Goal: Transaction & Acquisition: Purchase product/service

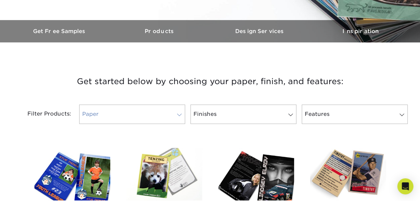
scroll to position [201, 0]
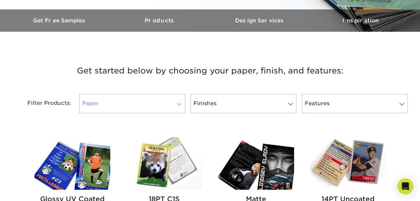
click at [178, 104] on span at bounding box center [179, 104] width 9 height 5
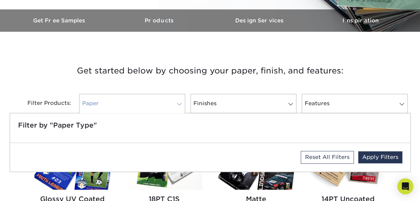
click at [178, 104] on span at bounding box center [179, 104] width 9 height 5
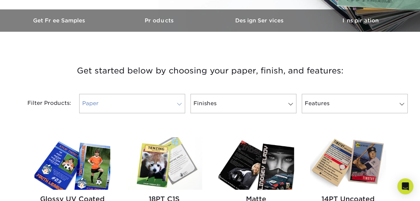
click at [179, 104] on span at bounding box center [179, 104] width 9 height 5
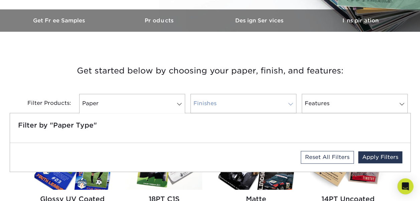
click at [222, 106] on link "Finishes" at bounding box center [244, 103] width 106 height 19
click at [147, 80] on h3 "Get started below by choosing your paper, finish, and features:" at bounding box center [210, 71] width 391 height 30
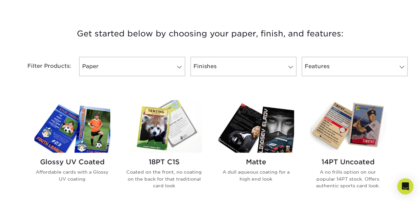
scroll to position [267, 0]
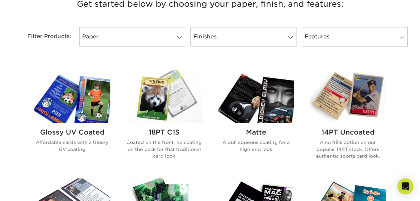
click at [355, 132] on h2 "14PT Uncoated" at bounding box center [348, 132] width 76 height 8
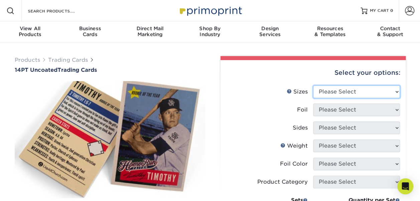
click at [398, 92] on select "Please Select 2.5" x 3.5"" at bounding box center [356, 92] width 87 height 13
select select "2.50x3.50"
click at [313, 86] on select "Please Select 2.5" x 3.5"" at bounding box center [356, 92] width 87 height 13
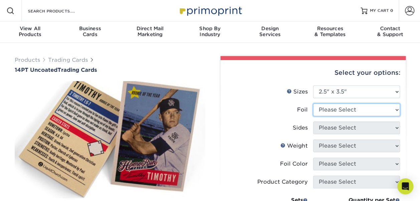
click at [395, 108] on select "Please Select Yes No" at bounding box center [356, 110] width 87 height 13
select select "0"
click at [313, 104] on select "Please Select Yes No" at bounding box center [356, 110] width 87 height 13
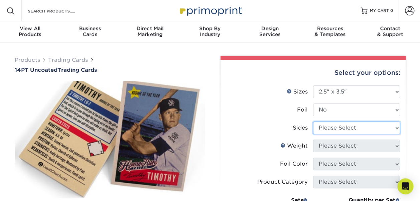
click at [395, 127] on select "Please Select Print Both Sides Print Front Only" at bounding box center [356, 128] width 87 height 13
select select "13abbda7-1d64-4f25-8bb2-c179b224825d"
click at [313, 122] on select "Please Select Print Both Sides Print Front Only" at bounding box center [356, 128] width 87 height 13
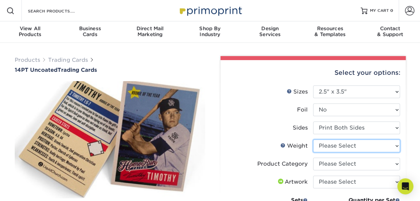
click at [397, 144] on select "Please Select 14PT Uncoated" at bounding box center [356, 146] width 87 height 13
select select "14PT Uncoated"
click at [313, 140] on select "Please Select 14PT Uncoated" at bounding box center [356, 146] width 87 height 13
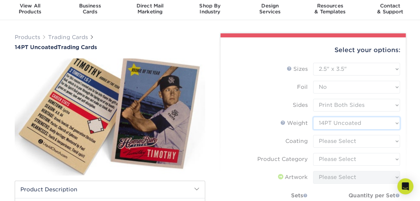
scroll to position [33, 0]
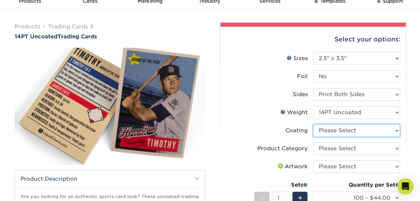
click at [398, 131] on select at bounding box center [356, 130] width 87 height 13
select select "3e7618de-abca-4bda-9f97-8b9129e913d8"
click at [313, 124] on select at bounding box center [356, 130] width 87 height 13
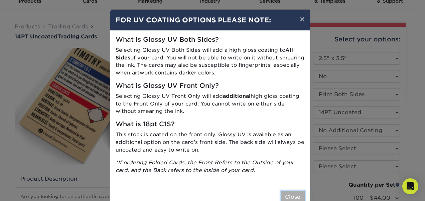
click at [287, 195] on button "Close" at bounding box center [293, 197] width 24 height 13
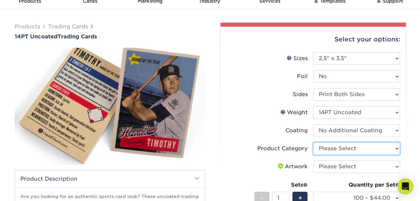
click at [398, 148] on select "Please Select Trading Cards" at bounding box center [356, 148] width 87 height 13
select select "c2f9bce9-36c2-409d-b101-c29d9d031e18"
click at [313, 142] on select "Please Select Trading Cards" at bounding box center [356, 148] width 87 height 13
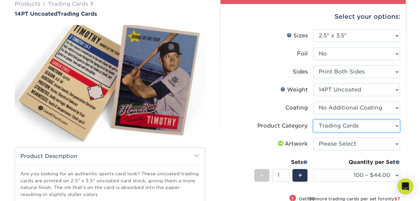
scroll to position [67, 0]
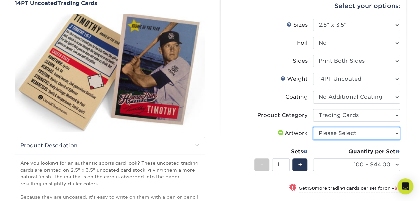
click at [397, 132] on select "Please Select I will upload files I need a design - $100" at bounding box center [356, 133] width 87 height 13
select select "upload"
click at [313, 127] on select "Please Select I will upload files I need a design - $100" at bounding box center [356, 133] width 87 height 13
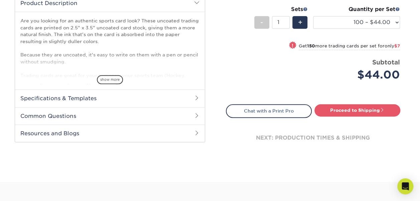
scroll to position [201, 0]
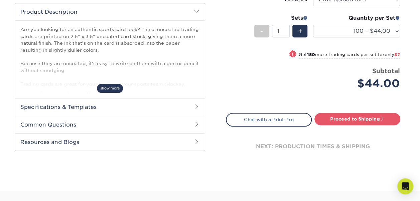
click at [106, 88] on span "show more" at bounding box center [110, 88] width 26 height 9
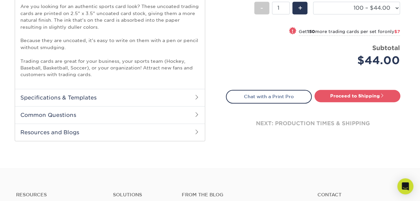
scroll to position [234, 0]
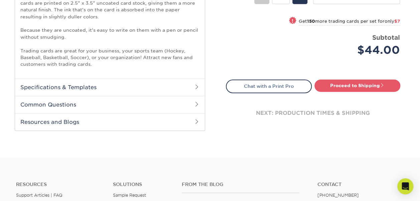
click at [102, 85] on h2 "Specifications & Templates" at bounding box center [110, 87] width 190 height 17
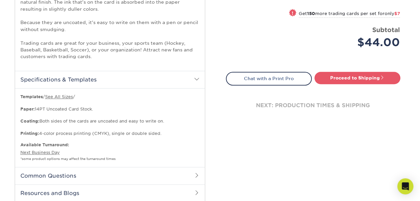
scroll to position [201, 0]
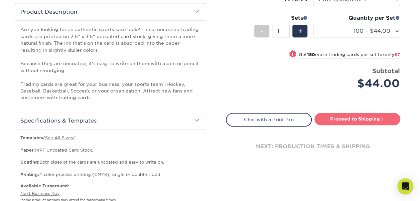
click at [338, 119] on link "Proceed to Shipping" at bounding box center [358, 119] width 86 height 12
type input "Set 1"
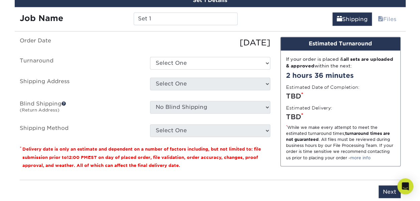
scroll to position [477, 0]
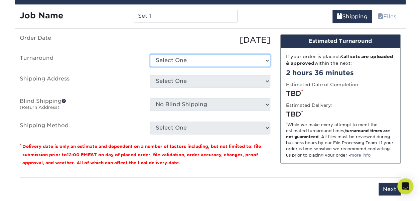
click at [267, 60] on select "Select One 2-4 Business Days 2 Day Next Business Day" at bounding box center [210, 60] width 120 height 13
select select "0cf973fe-bf75-479b-b69a-df131477f2d6"
click at [150, 54] on select "Select One 2-4 Business Days 2 Day Next Business Day" at bounding box center [210, 60] width 120 height 13
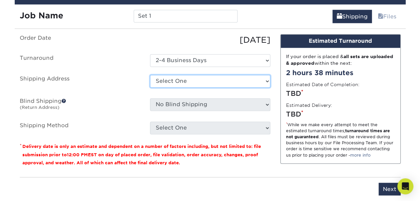
click at [267, 81] on select "Select One + Add New Address - Login" at bounding box center [210, 81] width 120 height 13
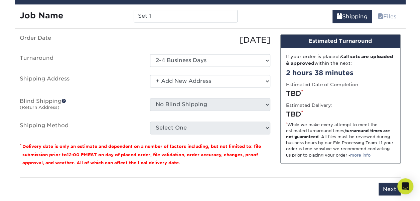
click at [150, 75] on select "Select One + Add New Address - Login" at bounding box center [210, 81] width 120 height 13
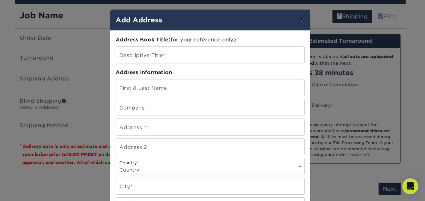
click at [297, 20] on button "×" at bounding box center [301, 19] width 15 height 19
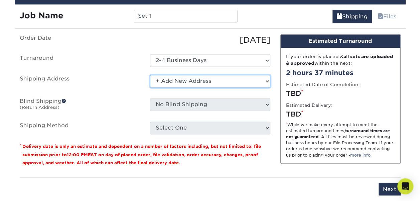
click at [188, 77] on select "Select One + Add New Address - Login" at bounding box center [210, 81] width 120 height 13
click at [150, 75] on select "Select One + Add New Address - Login" at bounding box center [210, 81] width 120 height 13
click at [175, 80] on select "Select One + Add New Address - Login" at bounding box center [210, 81] width 120 height 13
click at [150, 75] on select "Select One + Add New Address - Login" at bounding box center [210, 81] width 120 height 13
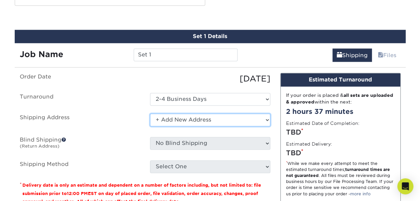
scroll to position [444, 0]
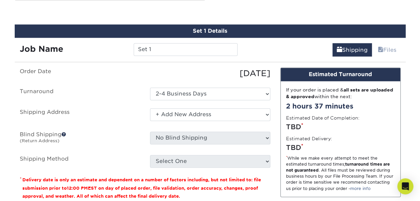
click at [246, 146] on ul "Order Date 10/14/2025 Turnaround Select One 2-4 Business Days 2 Day Next Busine…" at bounding box center [145, 118] width 251 height 100
click at [267, 113] on select "Select One + Add New Address - Login" at bounding box center [210, 114] width 120 height 13
click at [150, 108] on select "Select One + Add New Address - Login" at bounding box center [210, 114] width 120 height 13
click at [168, 49] on input "Set 1" at bounding box center [186, 49] width 104 height 13
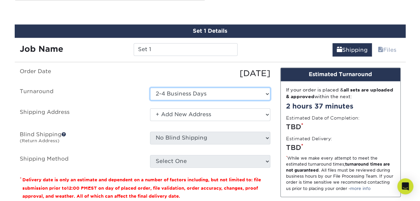
click at [183, 93] on select "Select One 2-4 Business Days 2 Day Next Business Day" at bounding box center [210, 94] width 120 height 13
click at [150, 88] on select "Select One 2-4 Business Days 2 Day Next Business Day" at bounding box center [210, 94] width 120 height 13
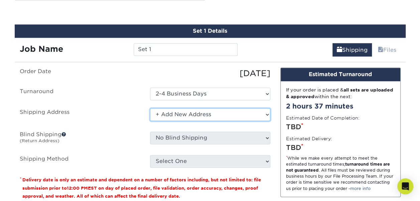
click at [186, 113] on select "Select One + Add New Address - Login" at bounding box center [210, 114] width 120 height 13
click at [150, 108] on select "Select One + Add New Address - Login" at bounding box center [210, 114] width 120 height 13
click at [204, 116] on select "Select One + Add New Address - Login" at bounding box center [210, 114] width 120 height 13
select select "newaddress"
click at [150, 108] on select "Select One + Add New Address - Login" at bounding box center [210, 114] width 120 height 13
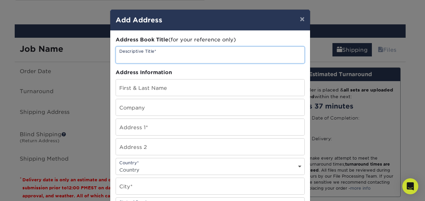
click at [171, 53] on input "text" at bounding box center [210, 55] width 189 height 16
type input "cards"
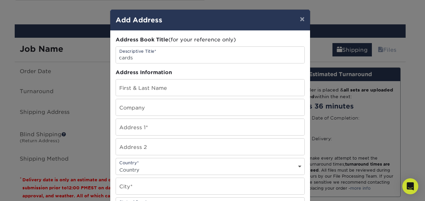
click at [134, 78] on div "Address Book Title (for your reference only) Descriptive Title* cards Address I…" at bounding box center [210, 180] width 189 height 288
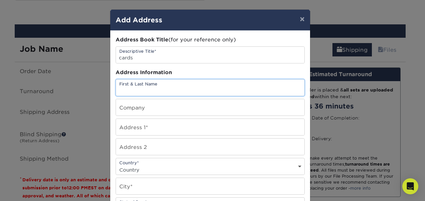
click at [130, 87] on input "text" at bounding box center [210, 88] width 189 height 16
type input "John W"
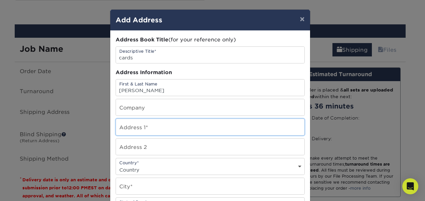
click at [152, 126] on input "text" at bounding box center [210, 127] width 189 height 16
type input "134 Division Avenue"
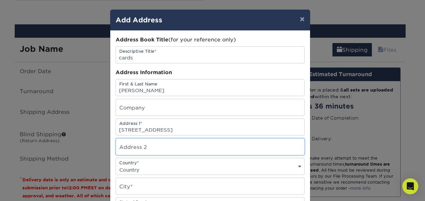
click at [162, 144] on input "text" at bounding box center [210, 147] width 189 height 16
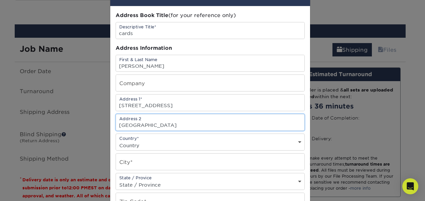
scroll to position [33, 0]
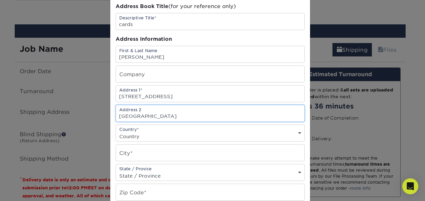
click at [203, 115] on input "Hasbrouck Heights, NJ 07604" at bounding box center [210, 113] width 189 height 16
type input "H"
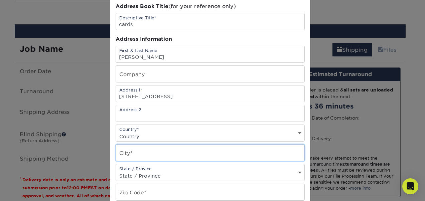
click at [169, 150] on input "text" at bounding box center [210, 153] width 189 height 16
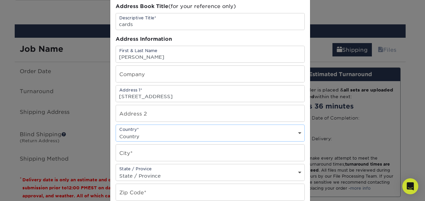
click at [163, 134] on select "Country United States Canada ----------------------------- Afghanistan Albania …" at bounding box center [210, 137] width 189 height 10
select select "US"
click at [116, 132] on select "Country United States Canada ----------------------------- Afghanistan Albania …" at bounding box center [210, 137] width 189 height 10
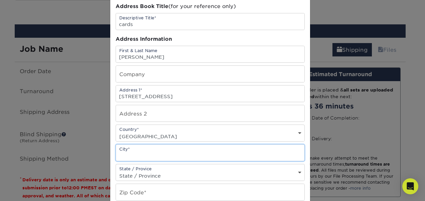
click at [134, 152] on input "text" at bounding box center [210, 153] width 189 height 16
type input "Hasbrouck Heights"
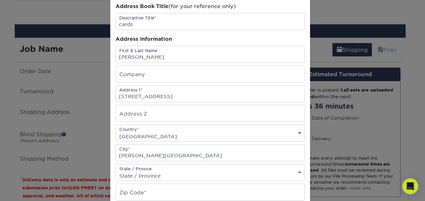
click at [166, 168] on div "State / Provice State / Province Alabama Alaska Arizona Arkansas California Col…" at bounding box center [210, 172] width 189 height 17
click at [166, 173] on select "State / Province Alabama Alaska Arizona Arkansas California Colorado Connecticu…" at bounding box center [210, 176] width 189 height 10
select select "NJ"
click at [116, 171] on select "State / Province Alabama Alaska Arizona Arkansas California Colorado Connecticu…" at bounding box center [210, 176] width 189 height 10
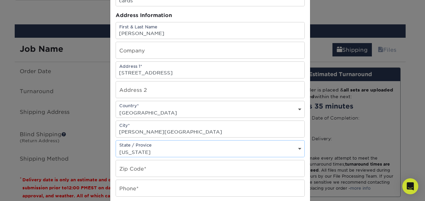
scroll to position [67, 0]
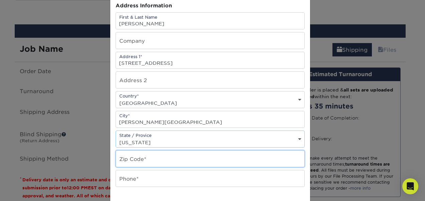
click at [149, 156] on input "text" at bounding box center [210, 159] width 189 height 16
type input "07604"
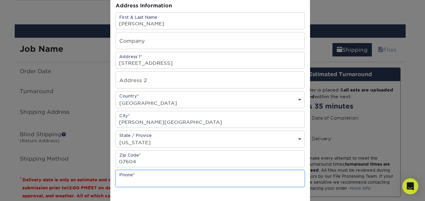
click at [138, 177] on input "text" at bounding box center [210, 178] width 189 height 16
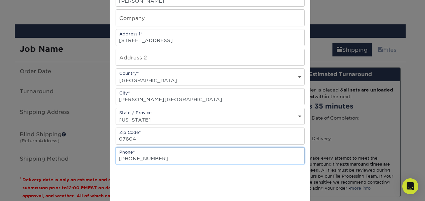
scroll to position [100, 0]
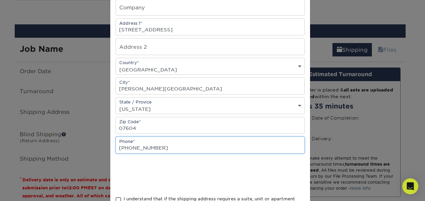
type input "201-727-1332"
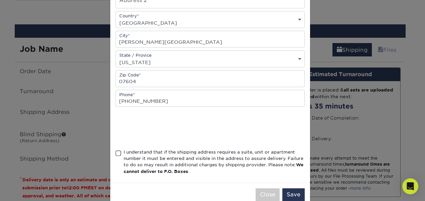
scroll to position [159, 0]
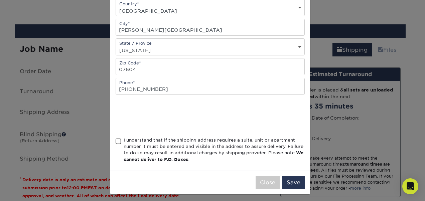
click at [116, 138] on span at bounding box center [119, 141] width 6 height 6
click at [0, 0] on input "I understand that if the shipping address requires a suite, unit or apartment n…" at bounding box center [0, 0] width 0 height 0
click at [295, 178] on button "Save" at bounding box center [293, 182] width 22 height 13
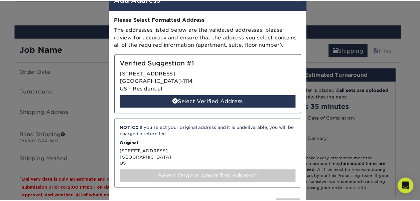
scroll to position [0, 0]
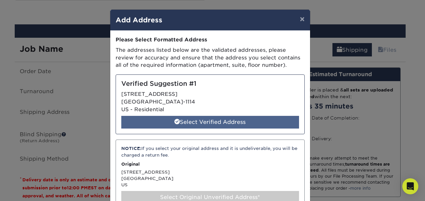
click at [205, 117] on div "Select Verified Address" at bounding box center [210, 122] width 178 height 13
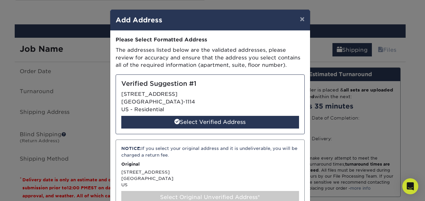
select select "286939"
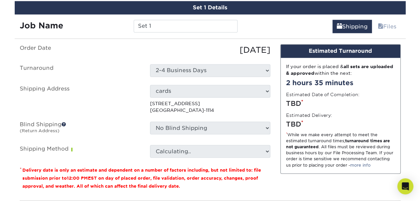
scroll to position [477, 0]
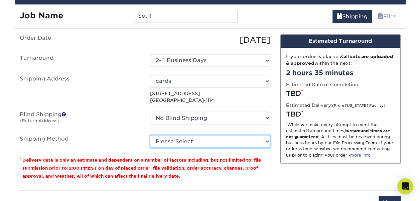
click at [266, 139] on select "Please Select 3 Day Shipping Service (+$17.80) Ground Shipping (+$18.03) 2 Day …" at bounding box center [210, 141] width 120 height 13
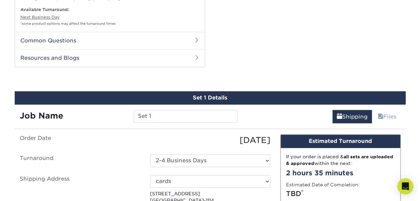
scroll to position [310, 0]
